Goal: Task Accomplishment & Management: Manage account settings

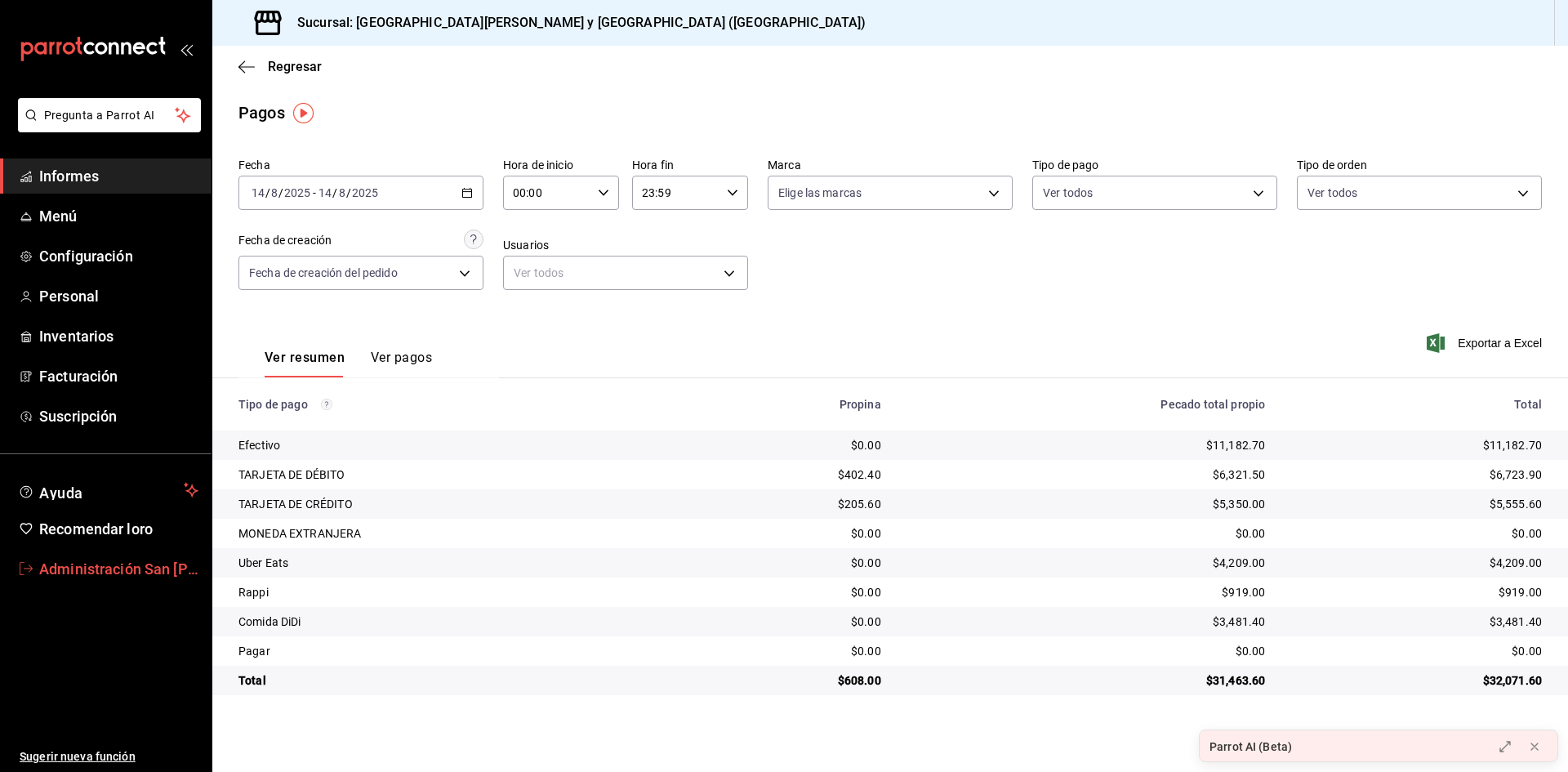
click at [103, 570] on font "Administración San [PERSON_NAME]" at bounding box center [163, 568] width 248 height 17
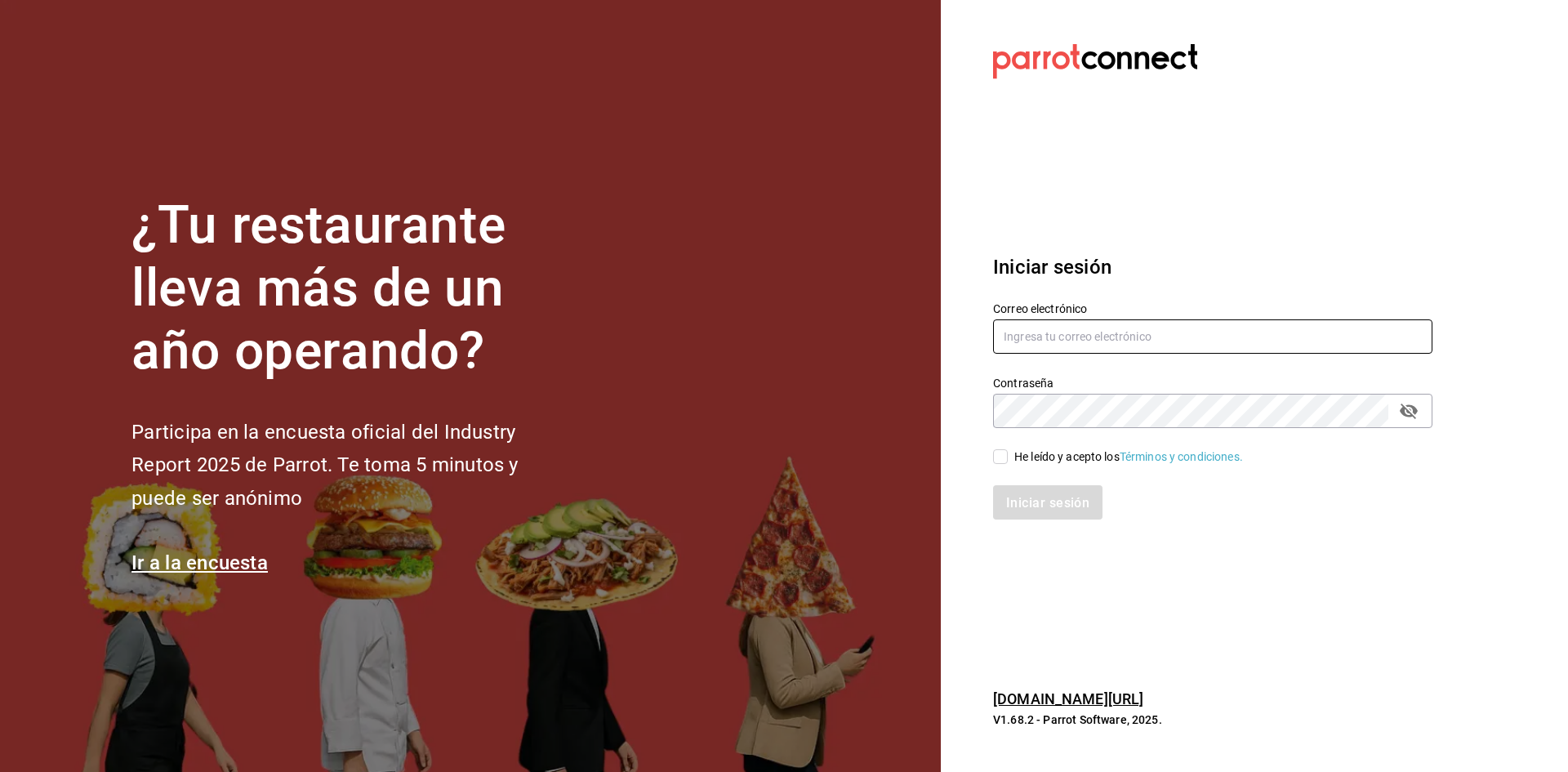
type input "[EMAIL_ADDRESS][DOMAIN_NAME]"
click at [1083, 328] on input "[EMAIL_ADDRESS][DOMAIN_NAME]" at bounding box center [1212, 336] width 439 height 35
click at [1002, 462] on input "He leído y acepto los Términos y condiciones." at bounding box center [1000, 456] width 15 height 15
checkbox input "true"
click at [1063, 509] on font "Iniciar sesión" at bounding box center [1049, 502] width 84 height 15
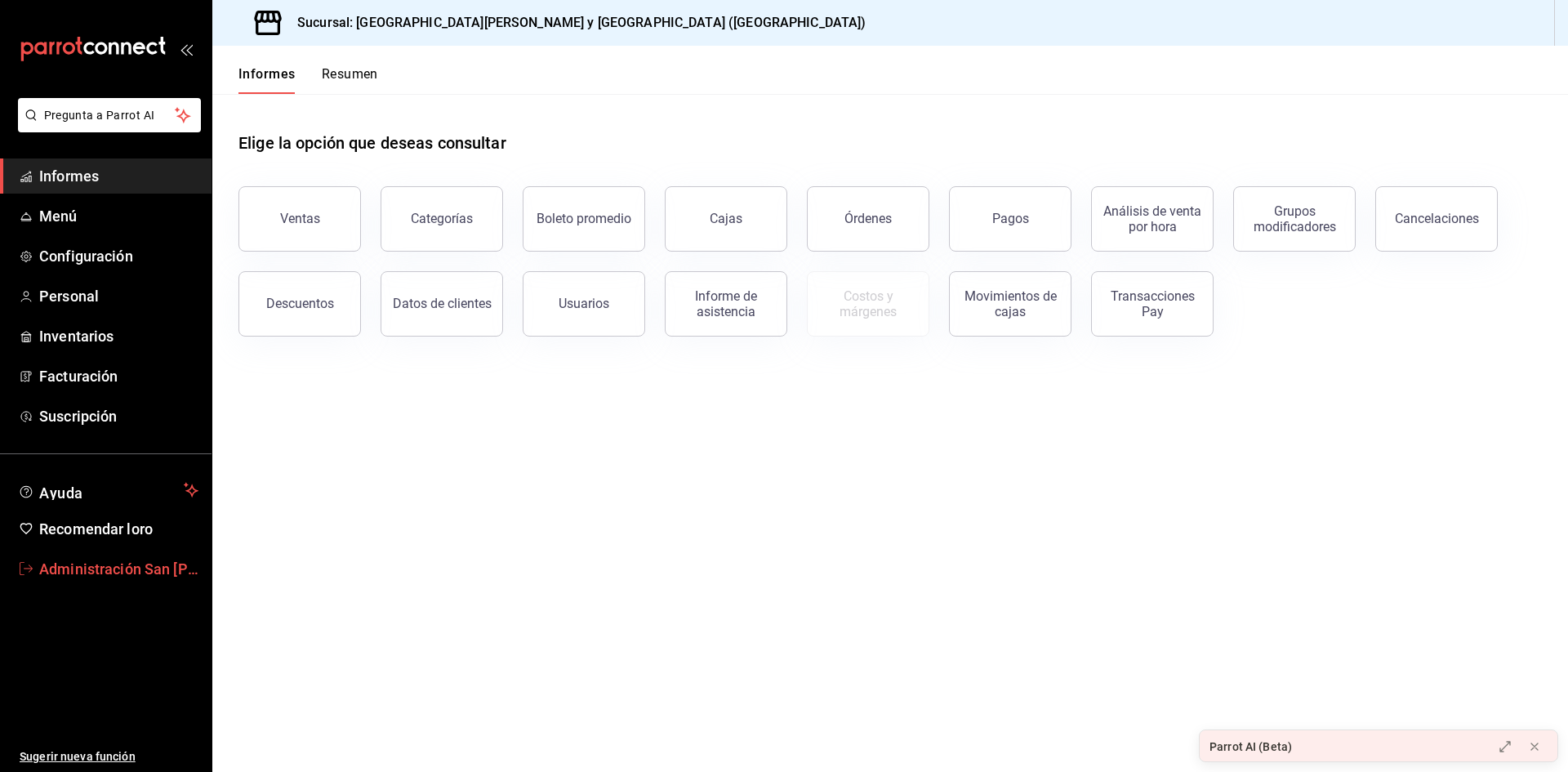
click at [72, 574] on font "Administración San [PERSON_NAME]" at bounding box center [163, 568] width 248 height 17
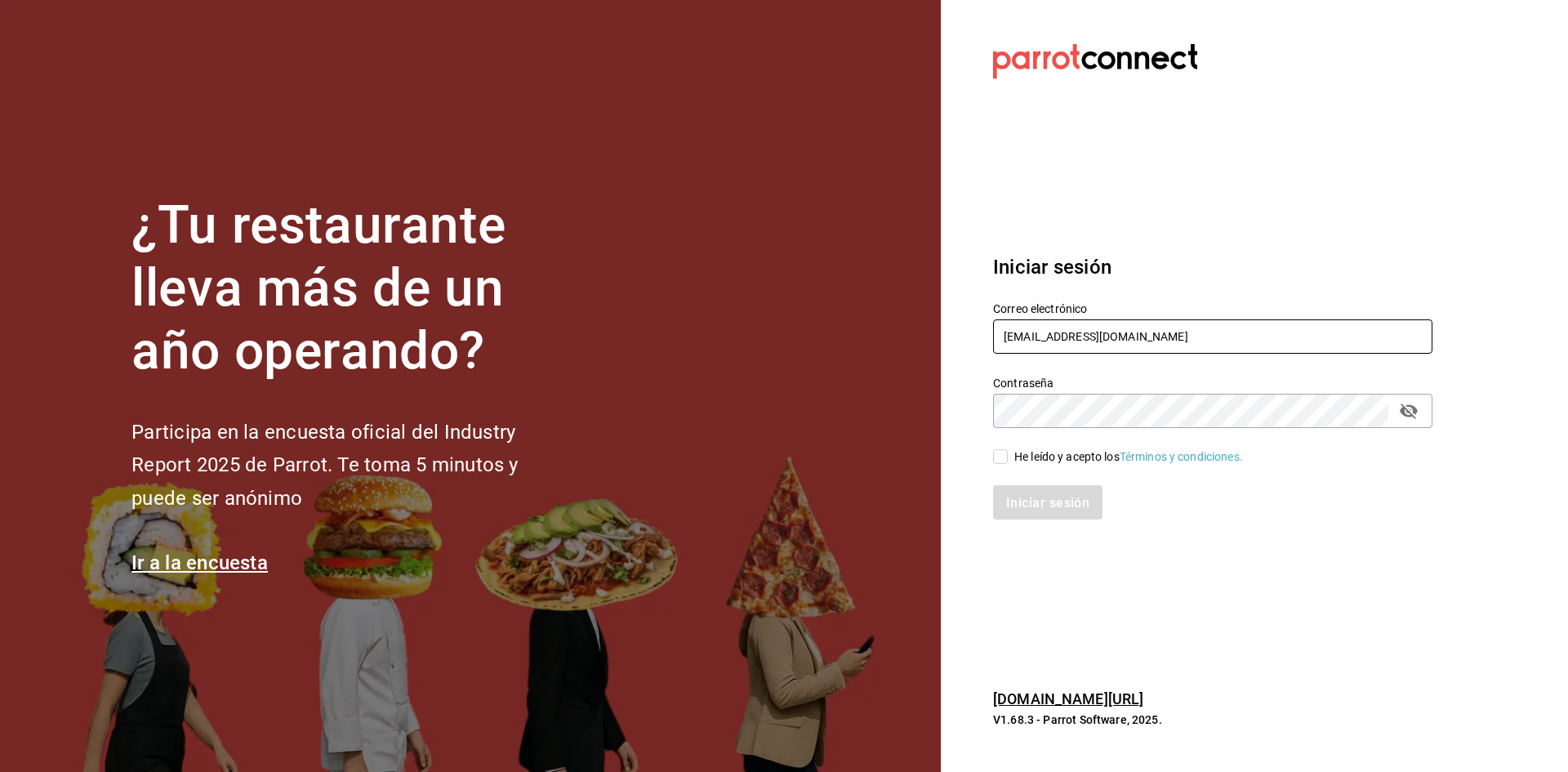
click at [1067, 342] on input "[EMAIL_ADDRESS][DOMAIN_NAME]" at bounding box center [1212, 336] width 439 height 35
type input "administracion@sushizone.com"
click at [1004, 464] on input "He leído y acepto los Términos y condiciones." at bounding box center [1000, 456] width 15 height 15
checkbox input "true"
click at [1031, 514] on button "Iniciar sesión" at bounding box center [1048, 503] width 111 height 35
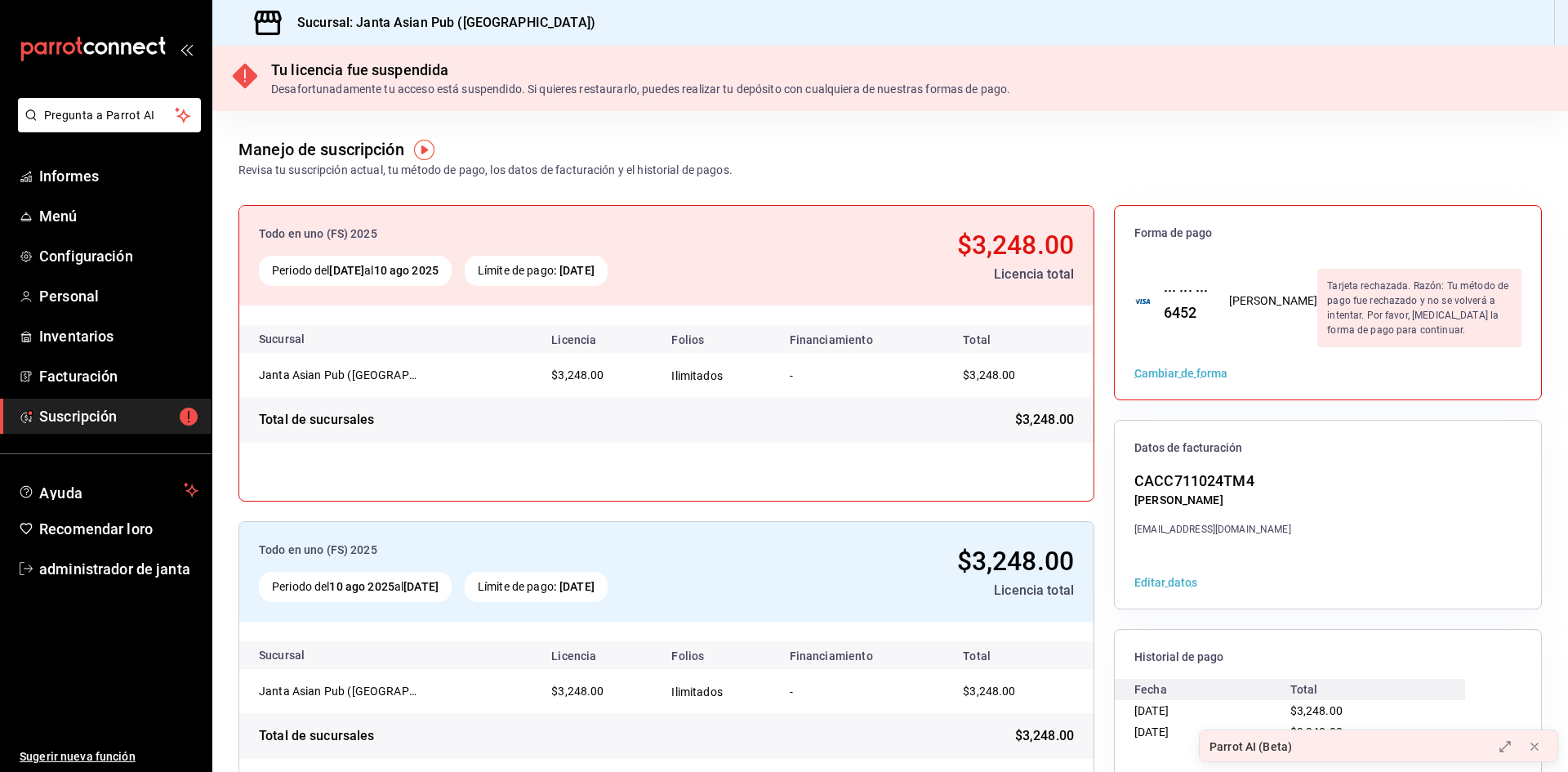
scroll to position [71, 0]
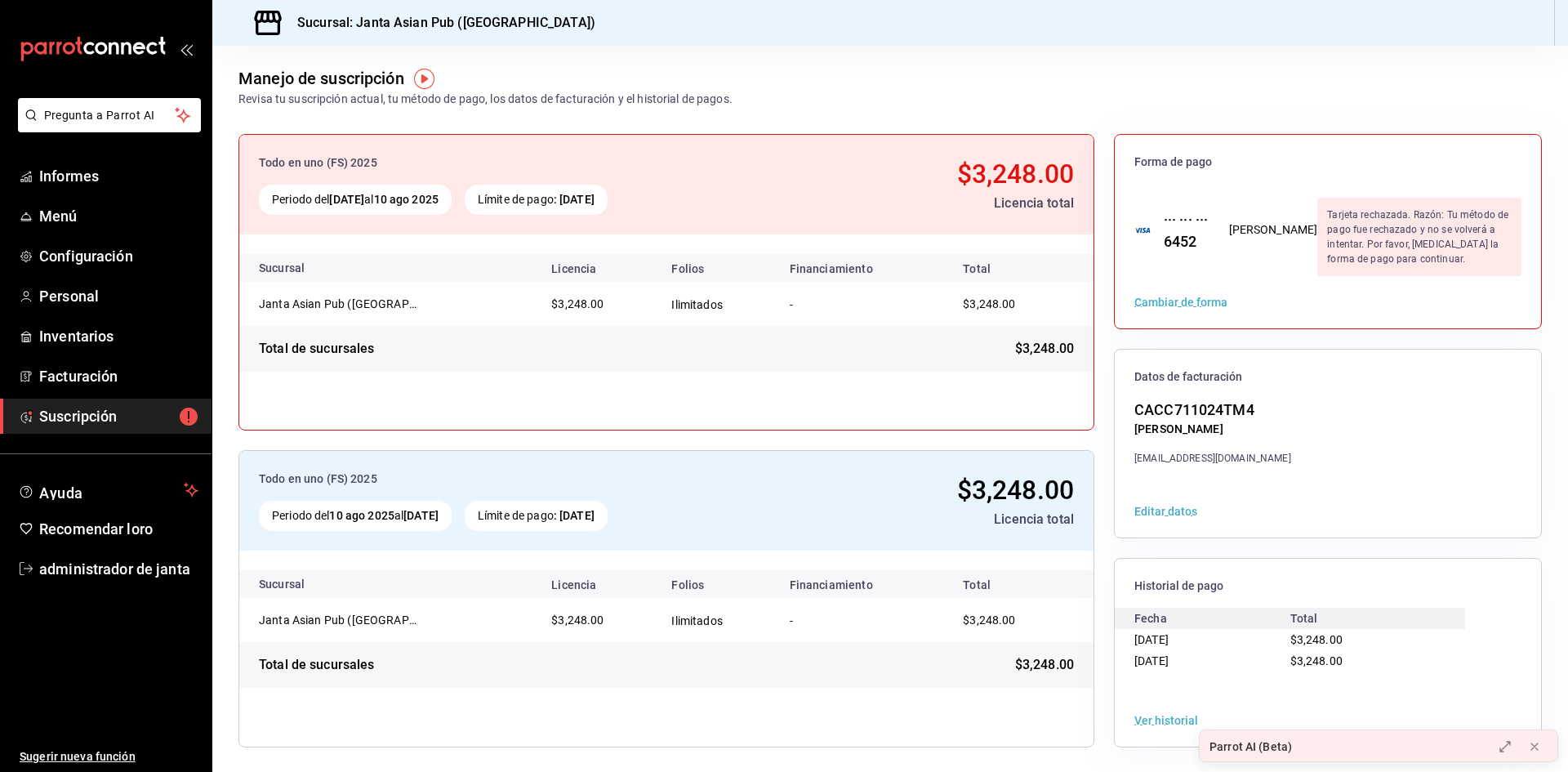
click at [1181, 298] on font "Cambiar de forma" at bounding box center [1180, 303] width 93 height 13
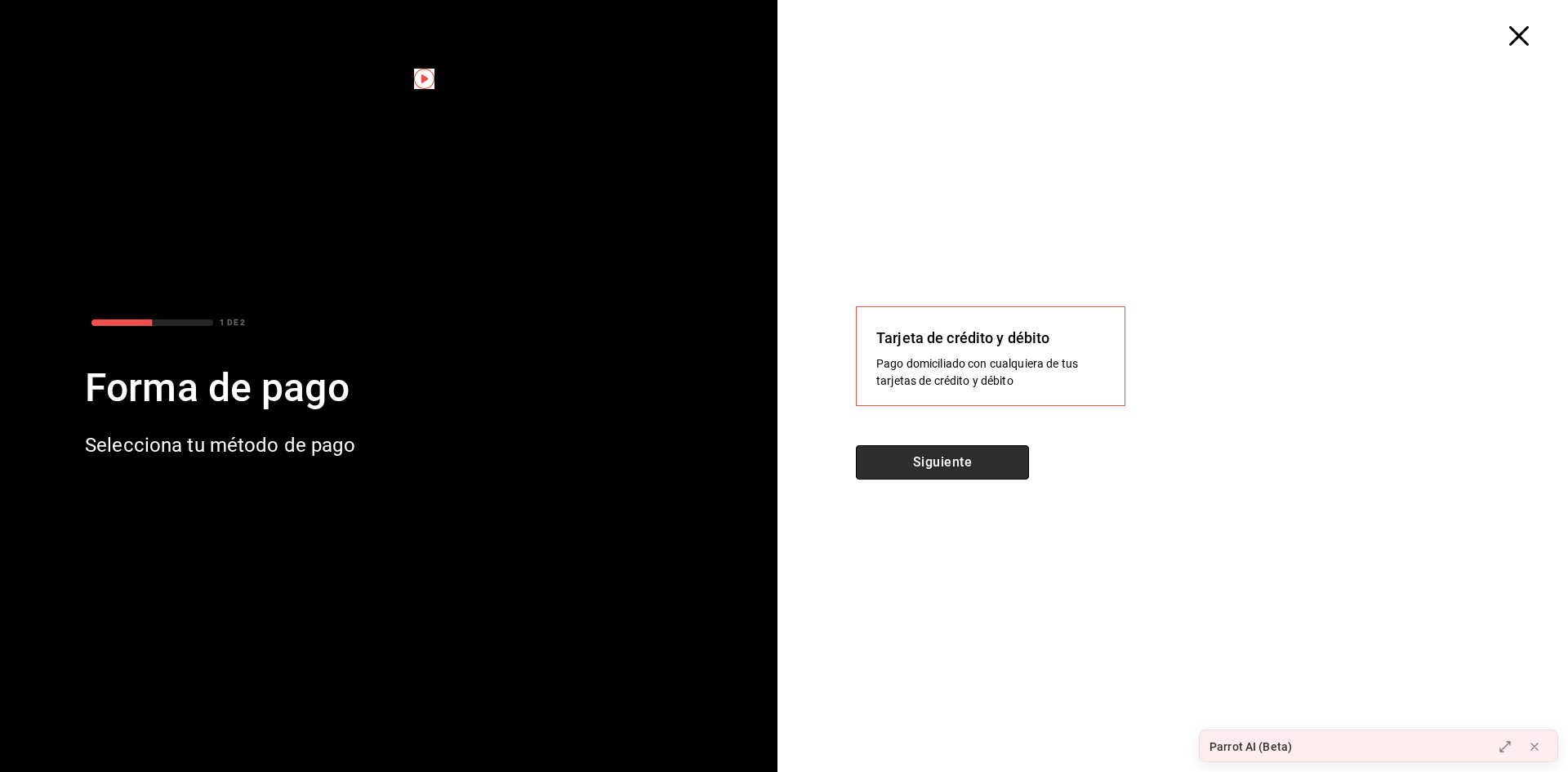
click at [922, 469] on button "Siguiente" at bounding box center [942, 462] width 173 height 35
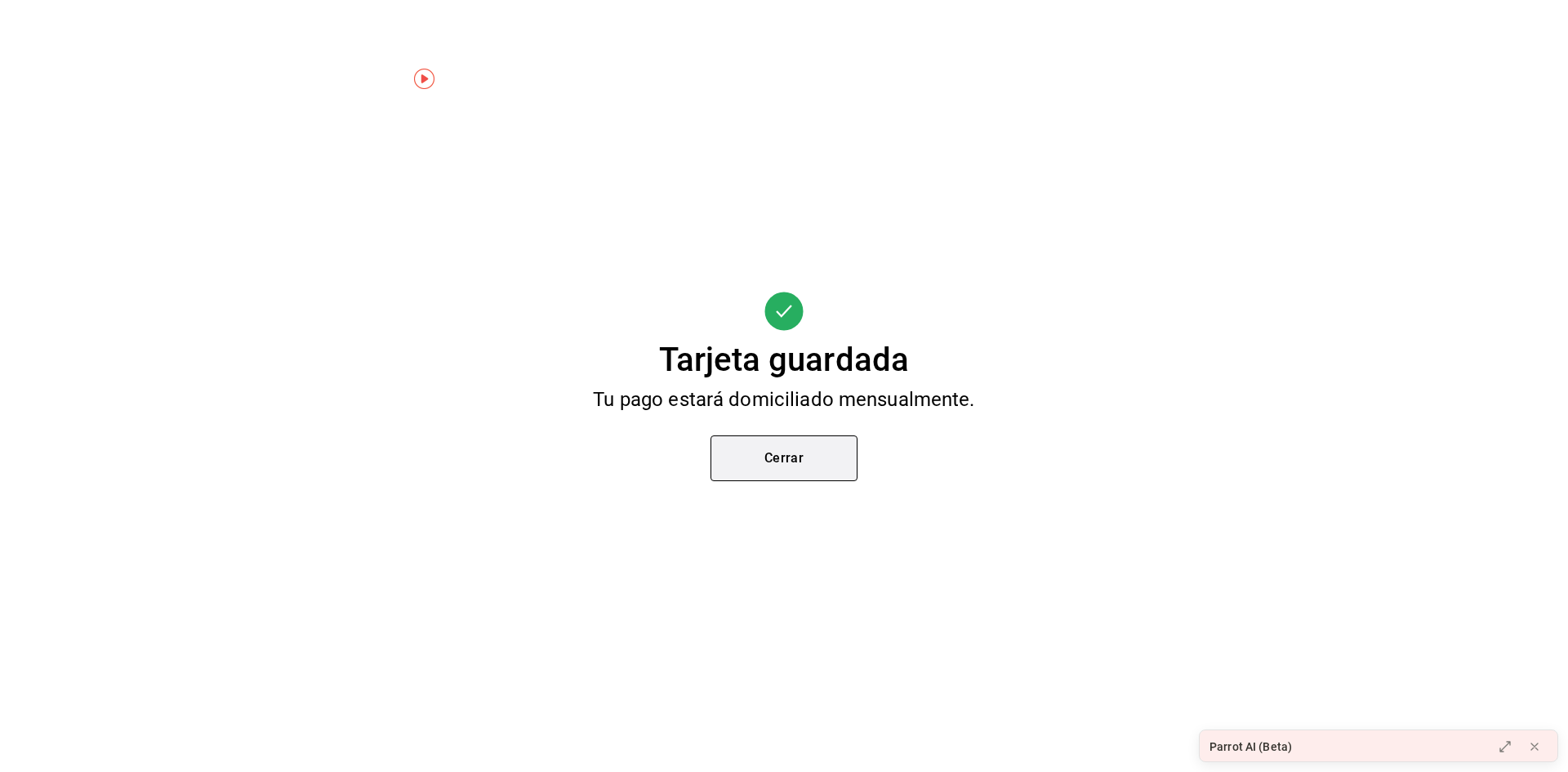
click at [799, 469] on button "Cerrar" at bounding box center [783, 458] width 147 height 45
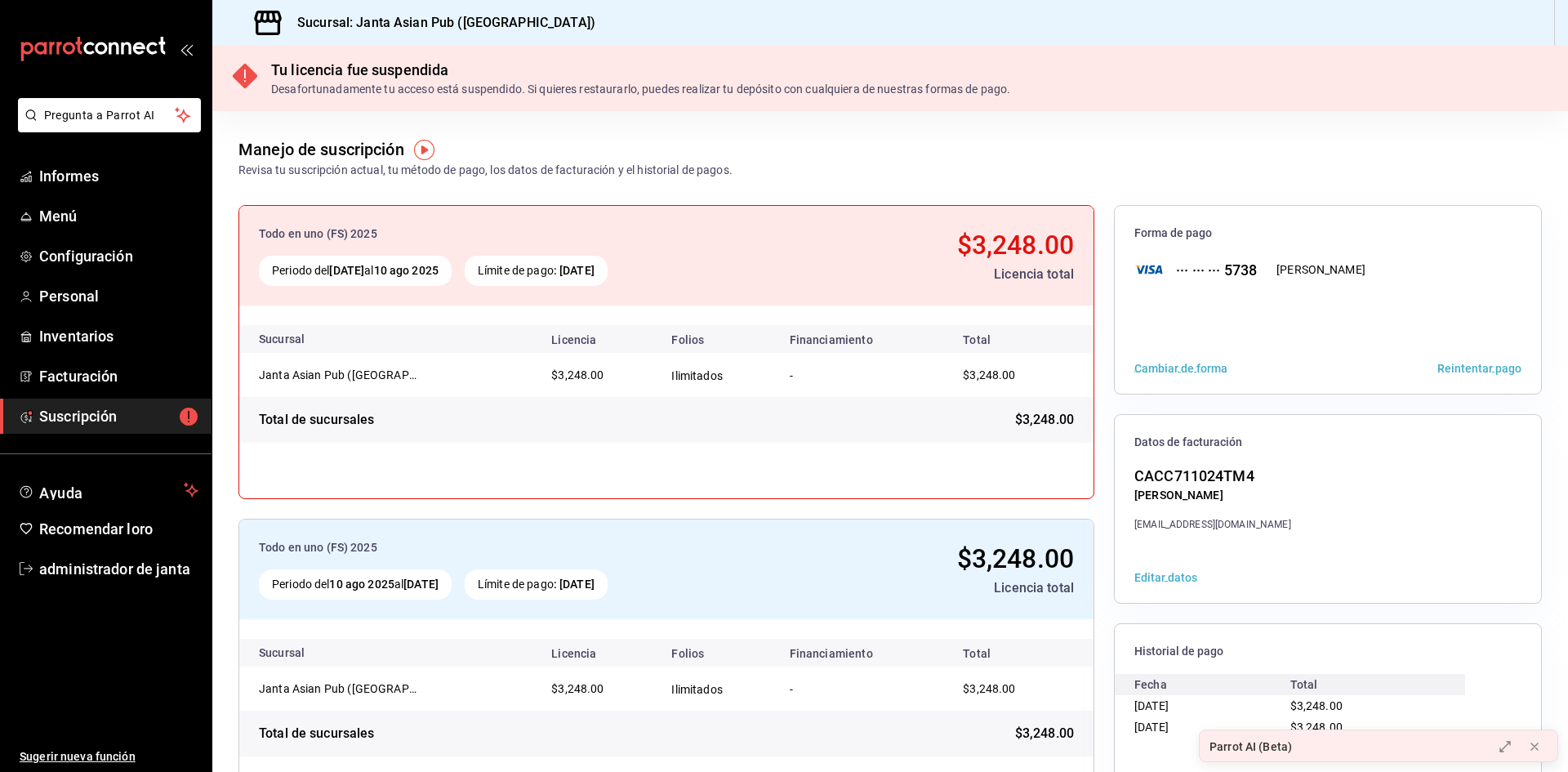
click at [1485, 365] on font "Reintentar pago" at bounding box center [1479, 368] width 84 height 13
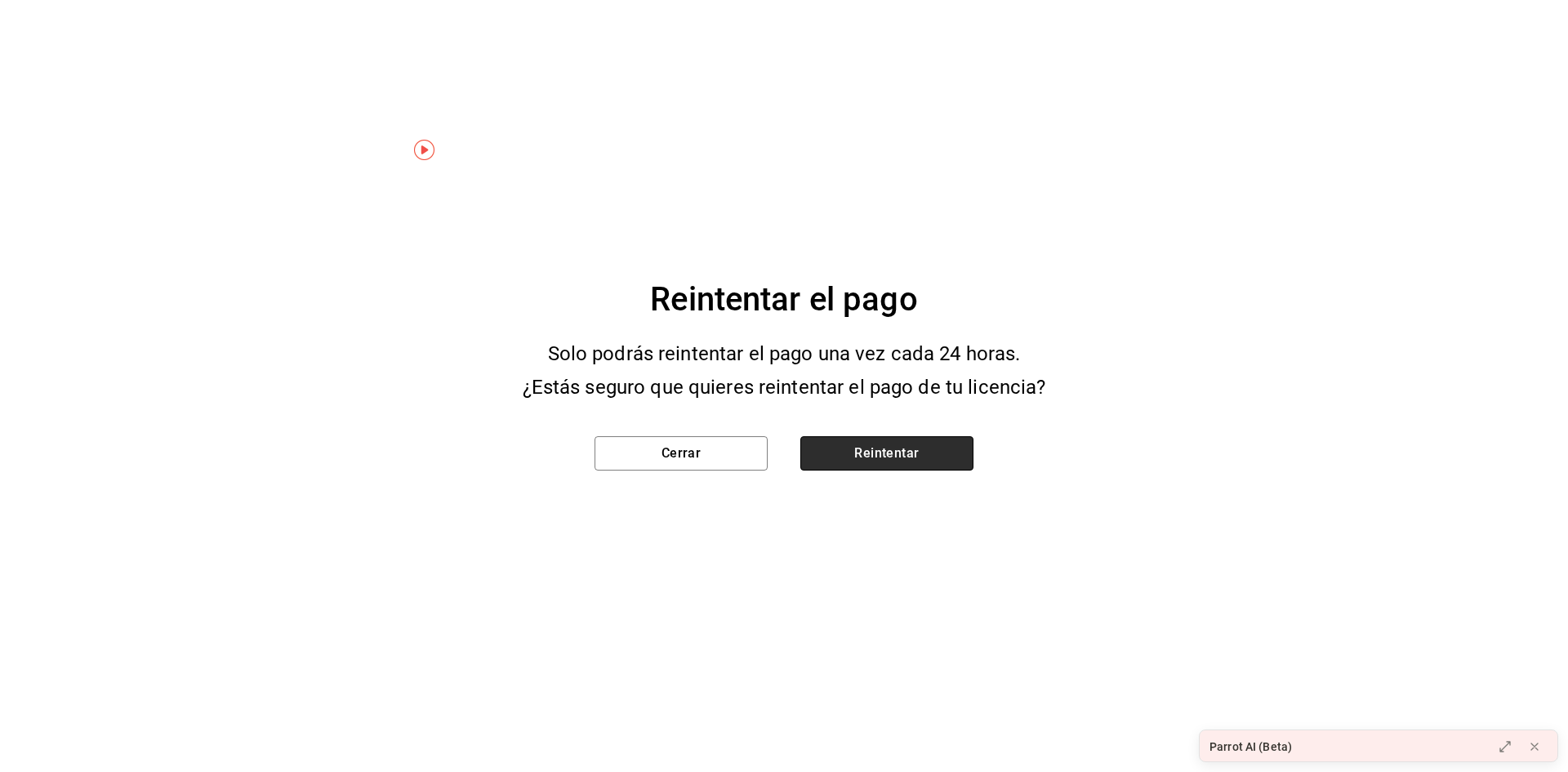
click at [857, 454] on button "Reintentar" at bounding box center [887, 454] width 173 height 35
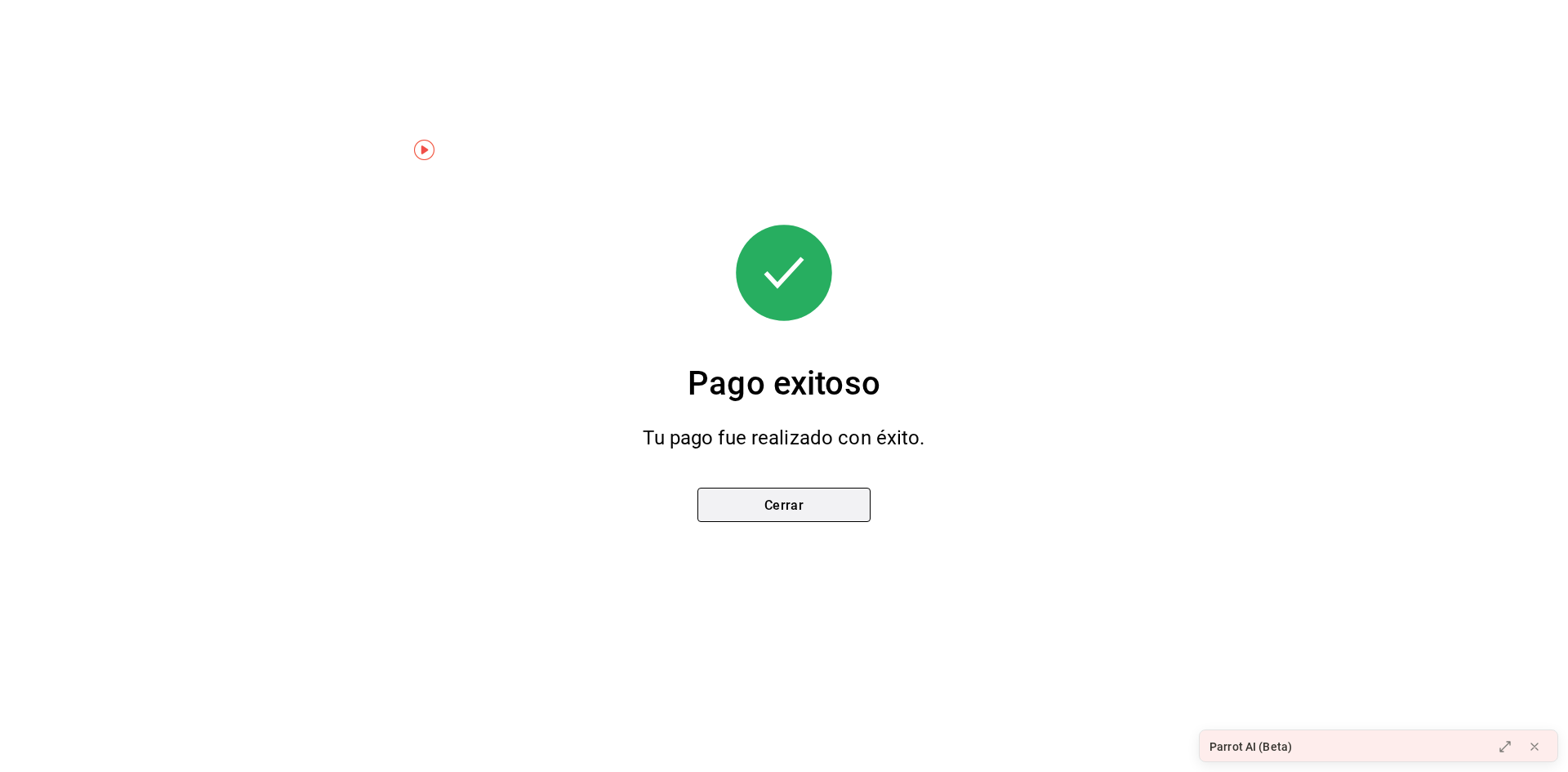
click at [801, 516] on button "Cerrar" at bounding box center [784, 505] width 173 height 35
